Goal: Information Seeking & Learning: Understand process/instructions

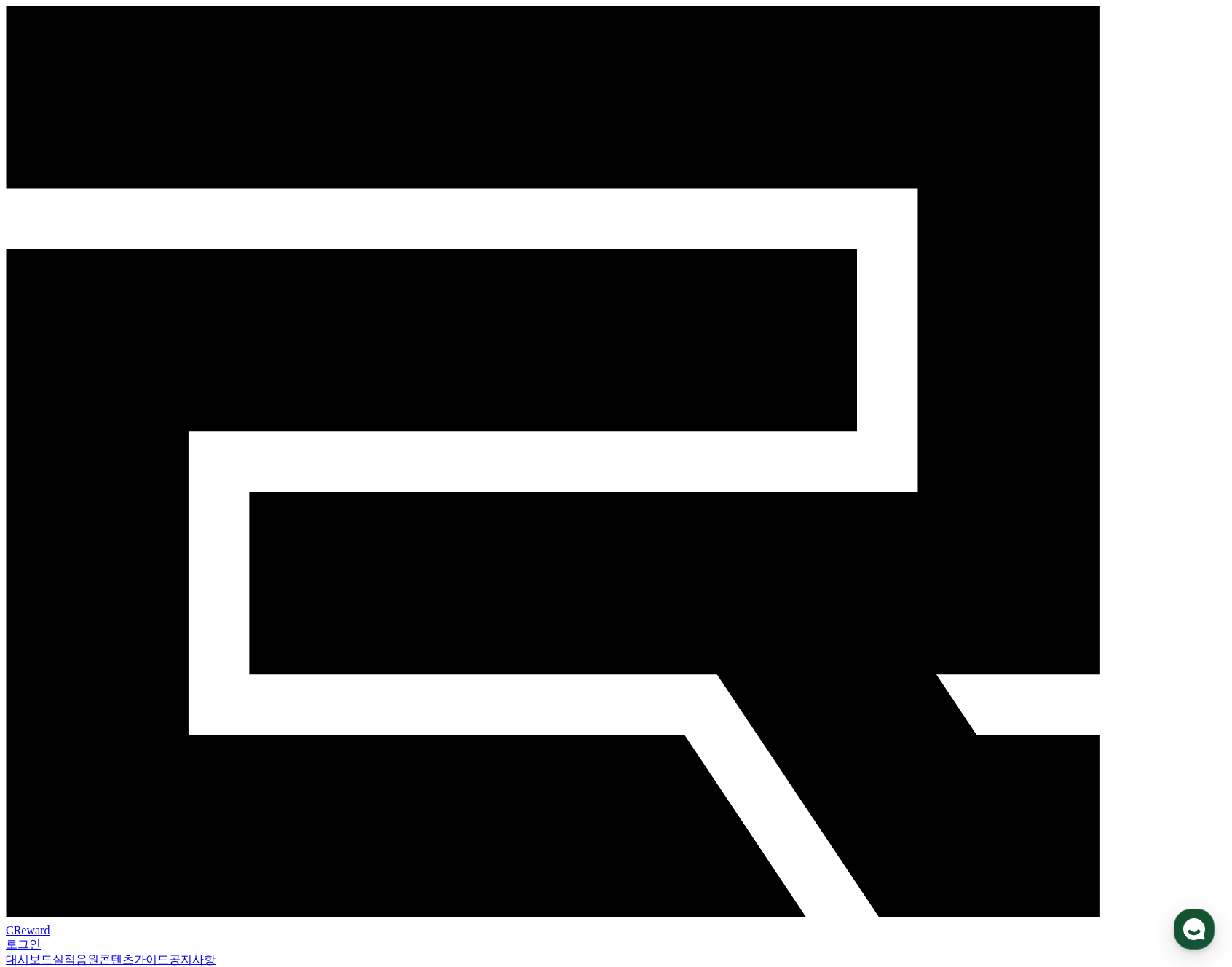
click at [99, 953] on link "음원" at bounding box center [87, 959] width 24 height 13
click at [215, 953] on link "공지사항" at bounding box center [192, 959] width 46 height 13
click at [86, 967] on button "FAQ" at bounding box center [71, 977] width 31 height 16
